Goal: Task Accomplishment & Management: Use online tool/utility

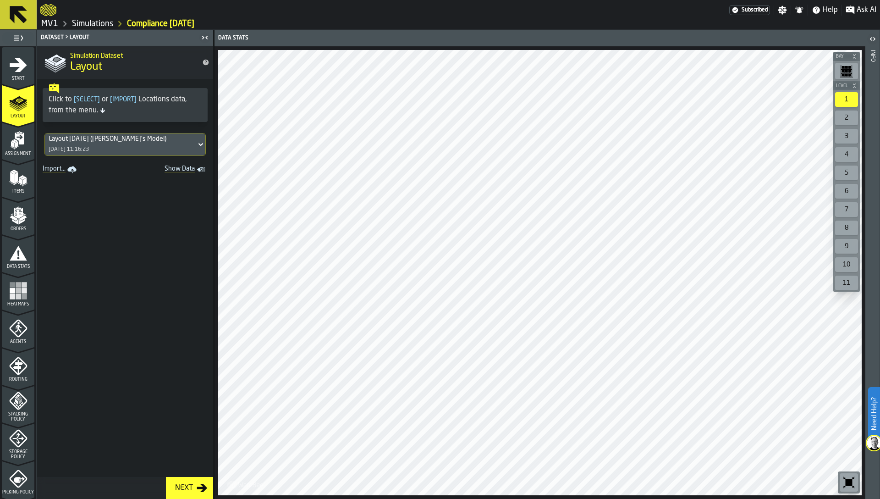
click at [16, 291] on rect "menu Heatmaps" at bounding box center [19, 291] width 6 height 6
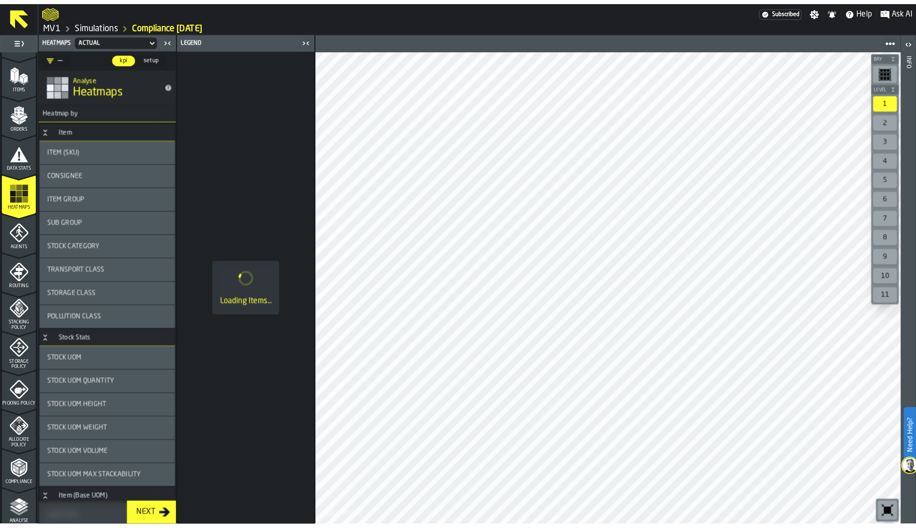
scroll to position [221, 0]
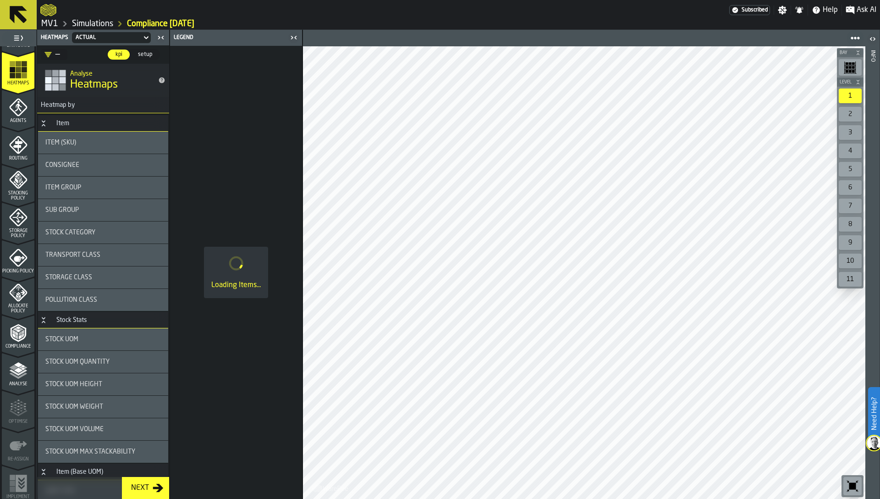
click at [20, 339] on icon "menu Compliance" at bounding box center [18, 333] width 18 height 18
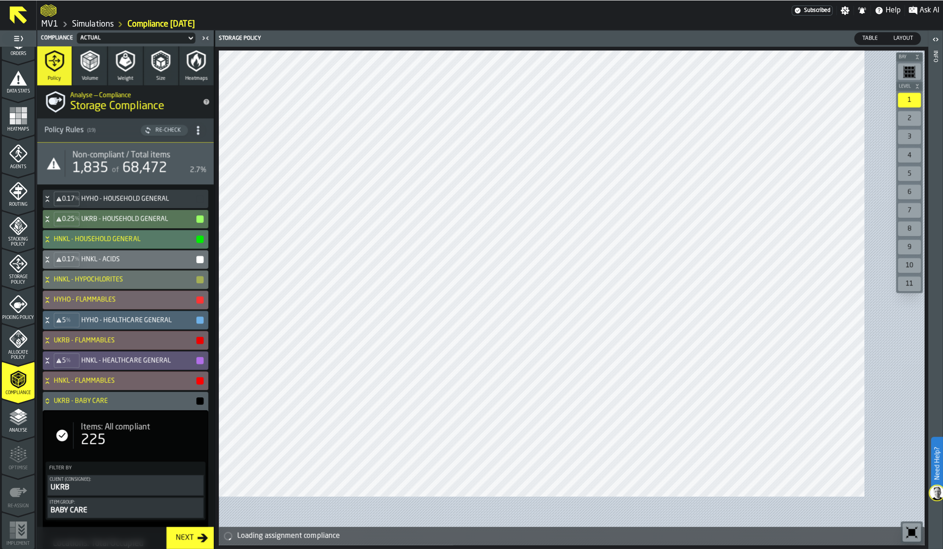
scroll to position [174, 0]
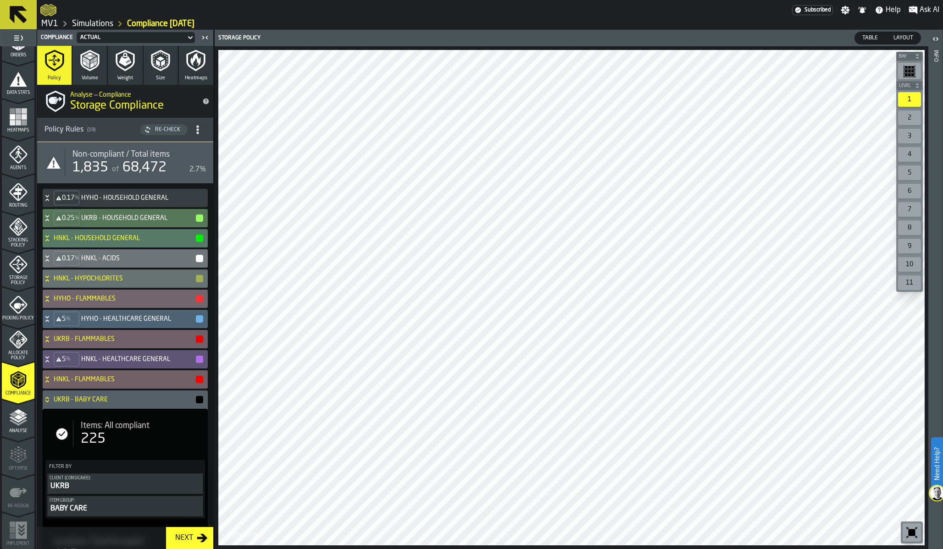
click at [11, 419] on polyline "menu Analyse" at bounding box center [18, 419] width 18 height 6
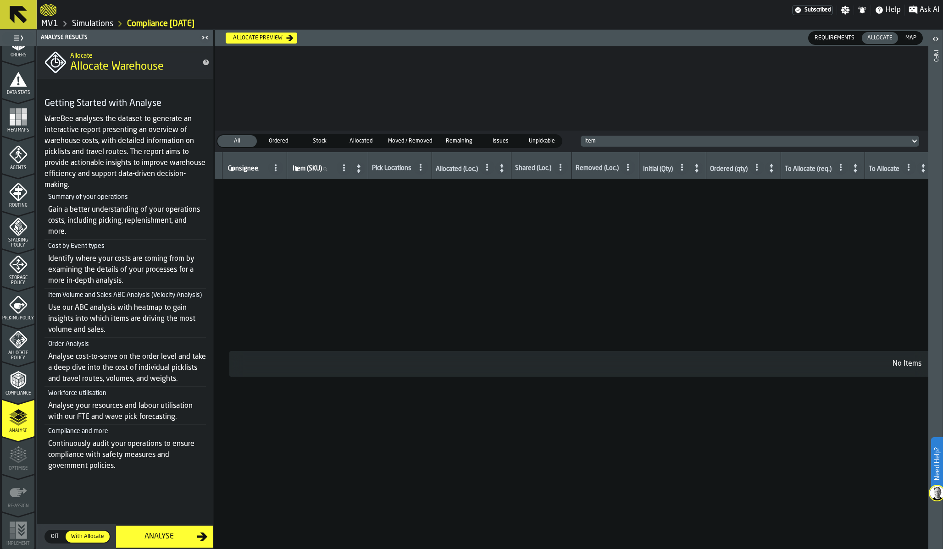
click at [19, 371] on icon "menu Compliance" at bounding box center [18, 380] width 18 height 18
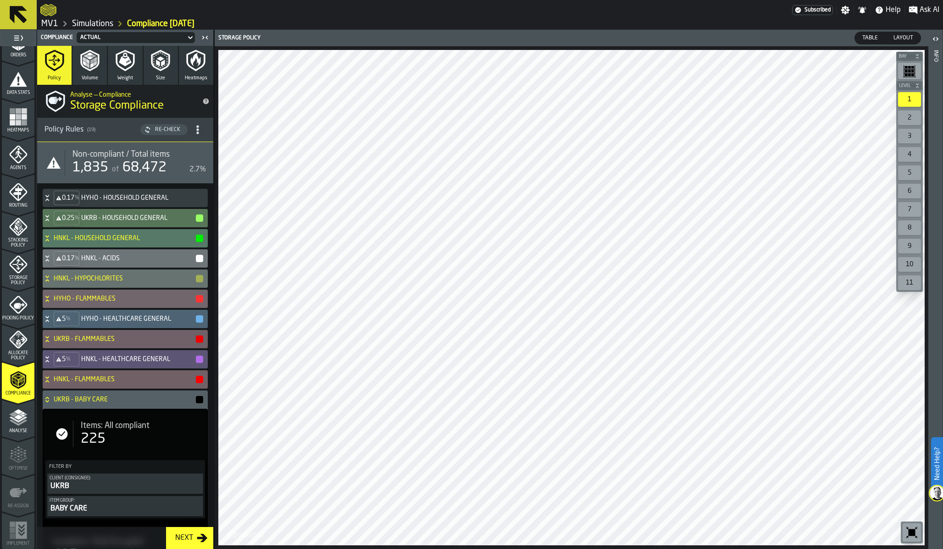
click at [14, 416] on polygon "menu Analyse" at bounding box center [18, 416] width 9 height 5
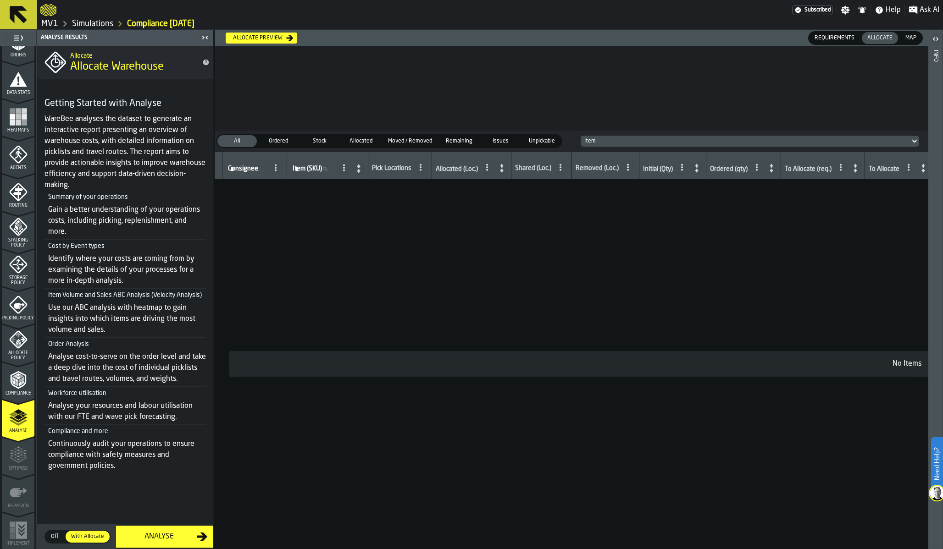
click at [18, 387] on icon "menu Compliance" at bounding box center [18, 380] width 16 height 18
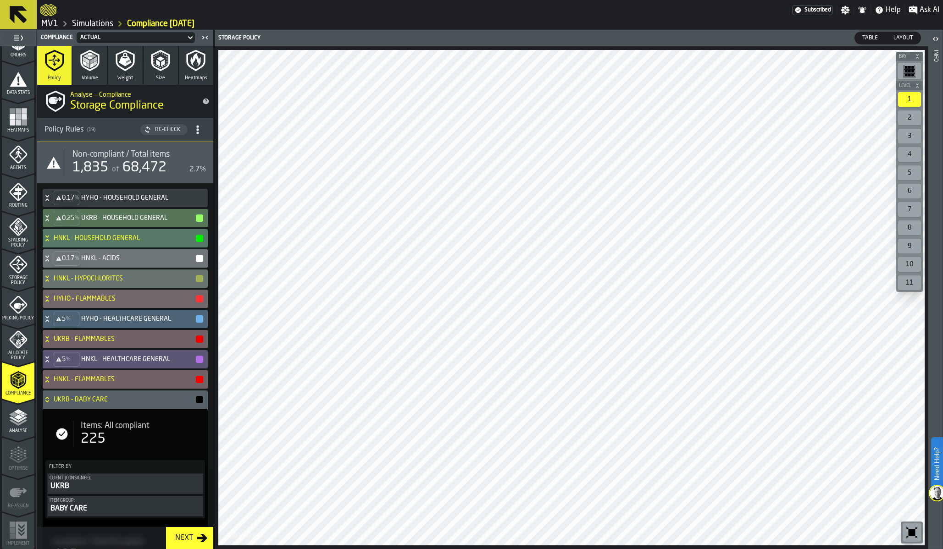
click at [18, 263] on icon "menu Storage Policy" at bounding box center [18, 264] width 18 height 18
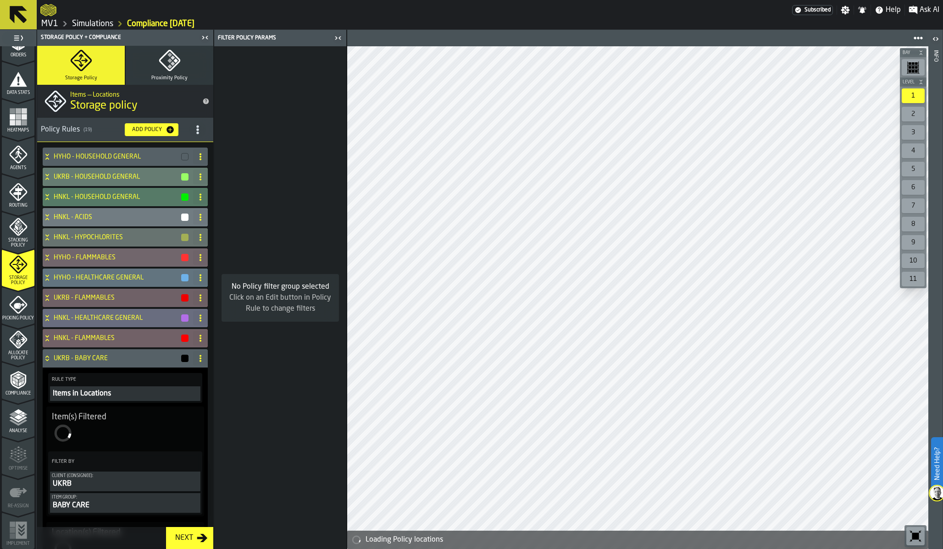
click at [194, 136] on span "title-section-[object Object]" at bounding box center [197, 130] width 17 height 17
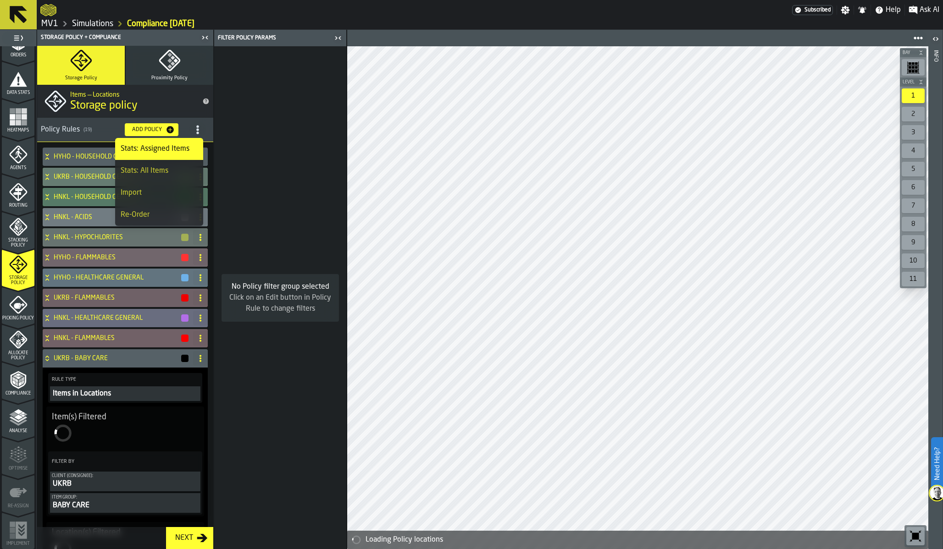
click at [168, 194] on div "Import" at bounding box center [159, 193] width 77 height 11
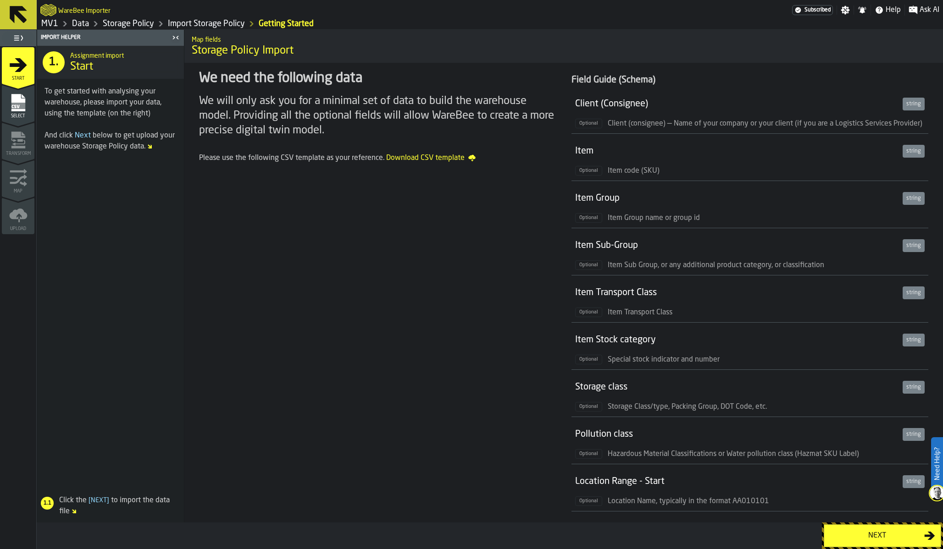
click at [868, 498] on div "Next" at bounding box center [876, 535] width 94 height 11
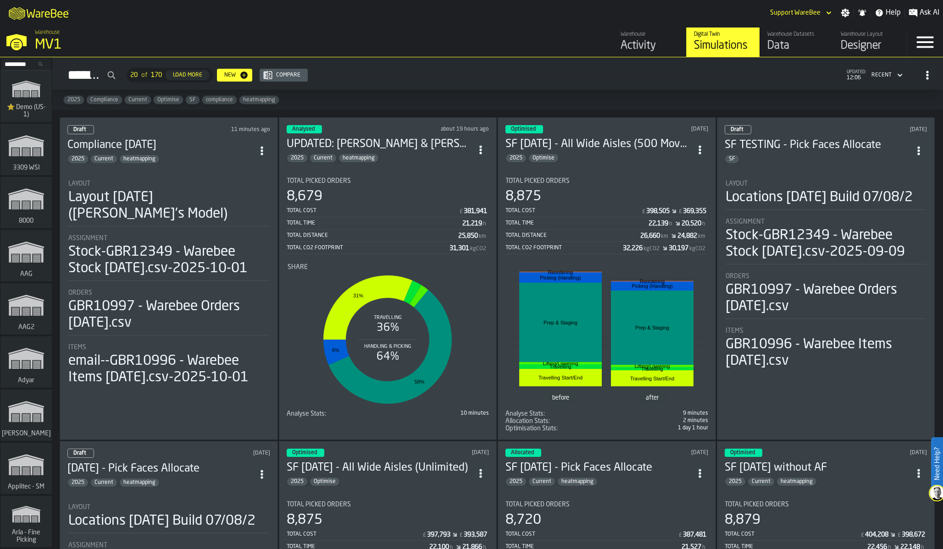
click at [21, 84] on polygon "link-to-/wh/i/103622fe-4b04-4da1-b95f-2619b9c959cc/simulations" at bounding box center [26, 90] width 28 height 15
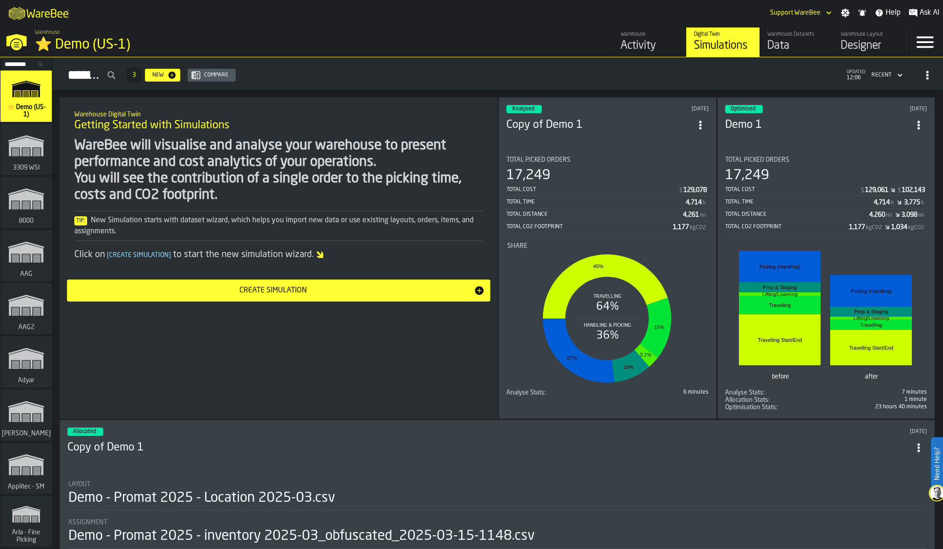
click at [929, 38] on icon "button-toggle-Menu" at bounding box center [924, 42] width 17 height 11
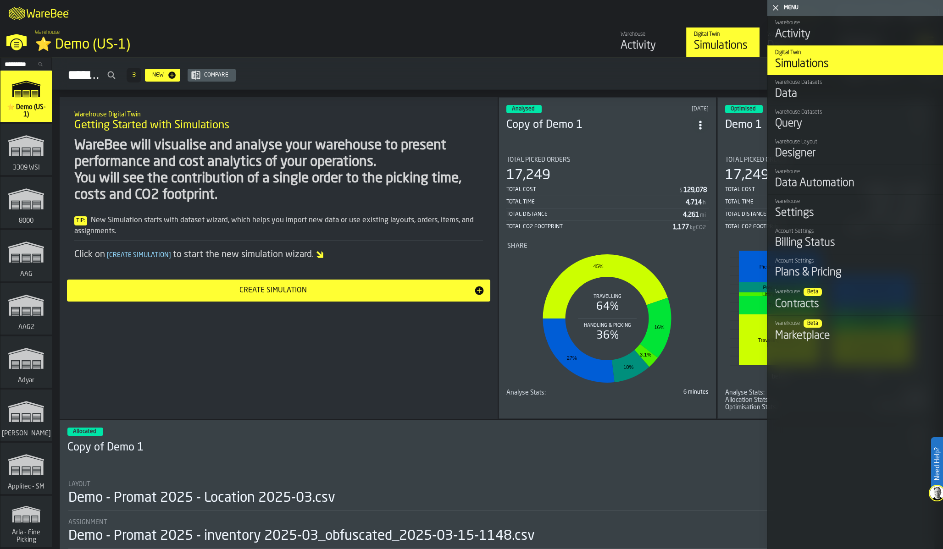
click at [589, 64] on h2 "Simulations 3 New Compare updated: 12:06 Recent" at bounding box center [497, 73] width 890 height 33
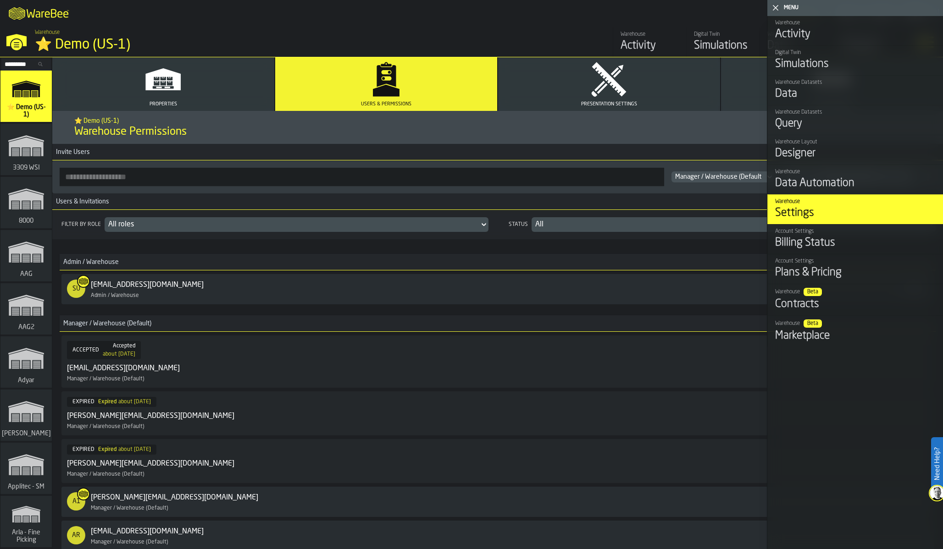
click at [775, 8] on polygon "button-toggle-Close me" at bounding box center [776, 8] width 6 height 6
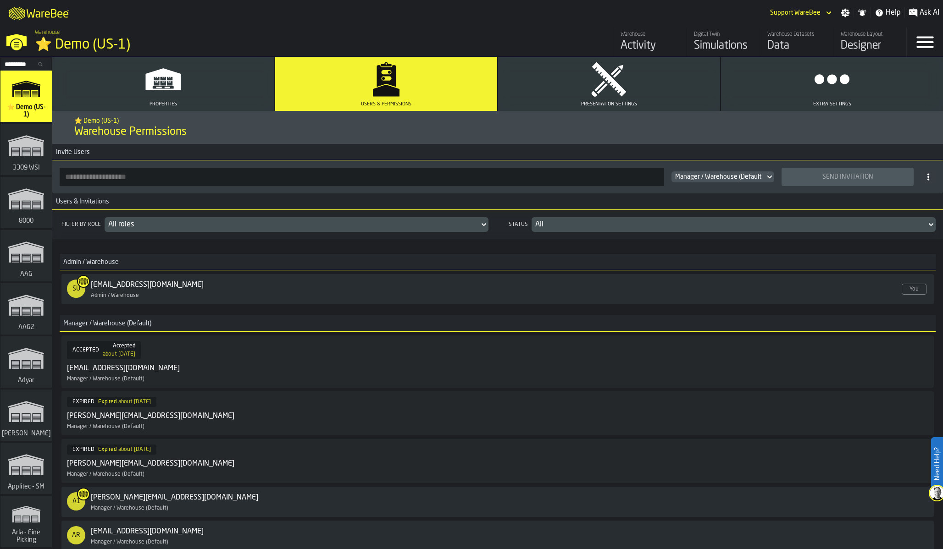
click at [765, 9] on header "Support WareBee" at bounding box center [799, 13] width 74 height 18
click at [750, 12] on div "M A K I N G W A R E H O U S E S M O R E EF F I C I E N T Support WareBee Settin…" at bounding box center [471, 13] width 943 height 26
